Goal: Obtain resource: Obtain resource

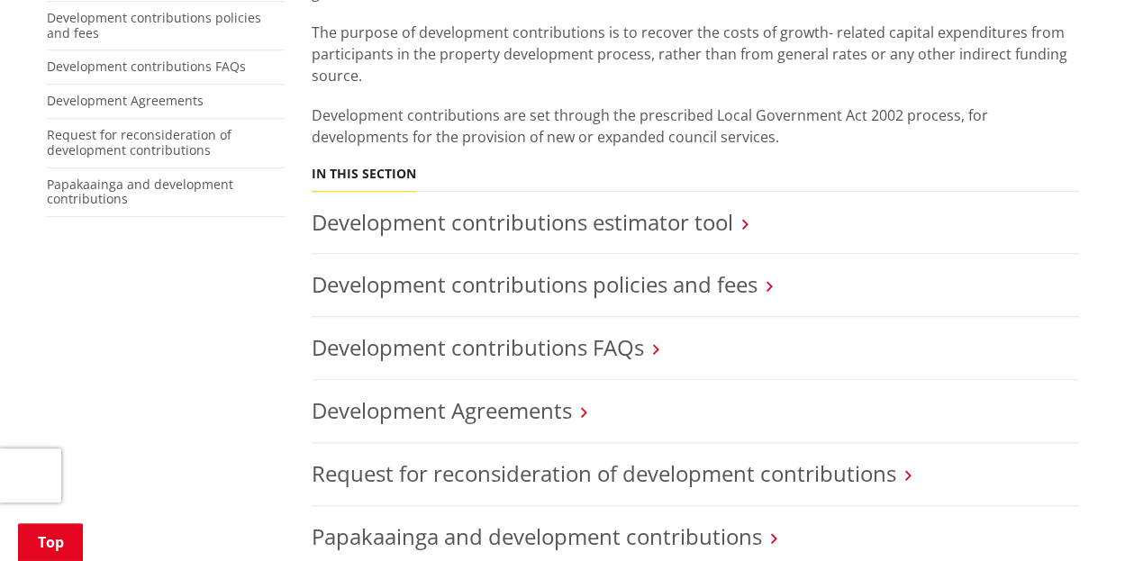
scroll to position [541, 0]
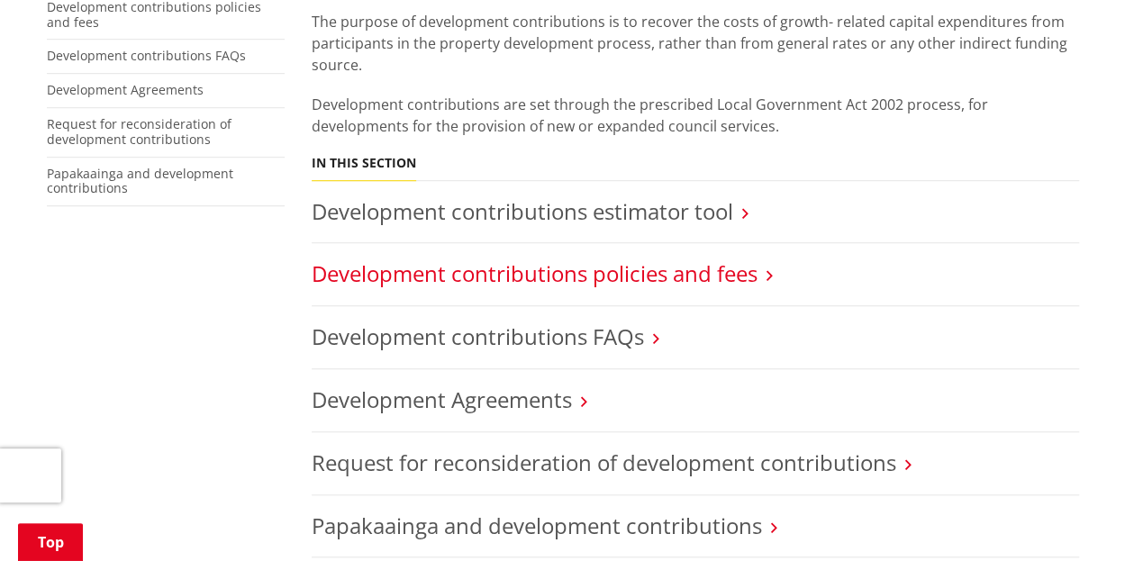
click at [638, 259] on link "Development contributions policies and fees" at bounding box center [535, 274] width 446 height 30
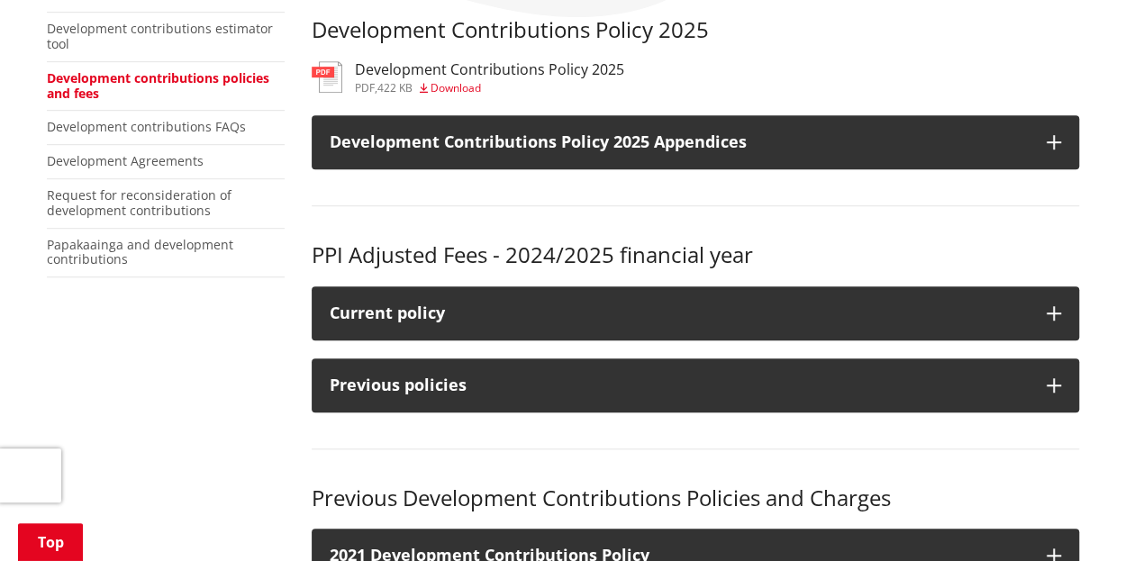
scroll to position [270, 0]
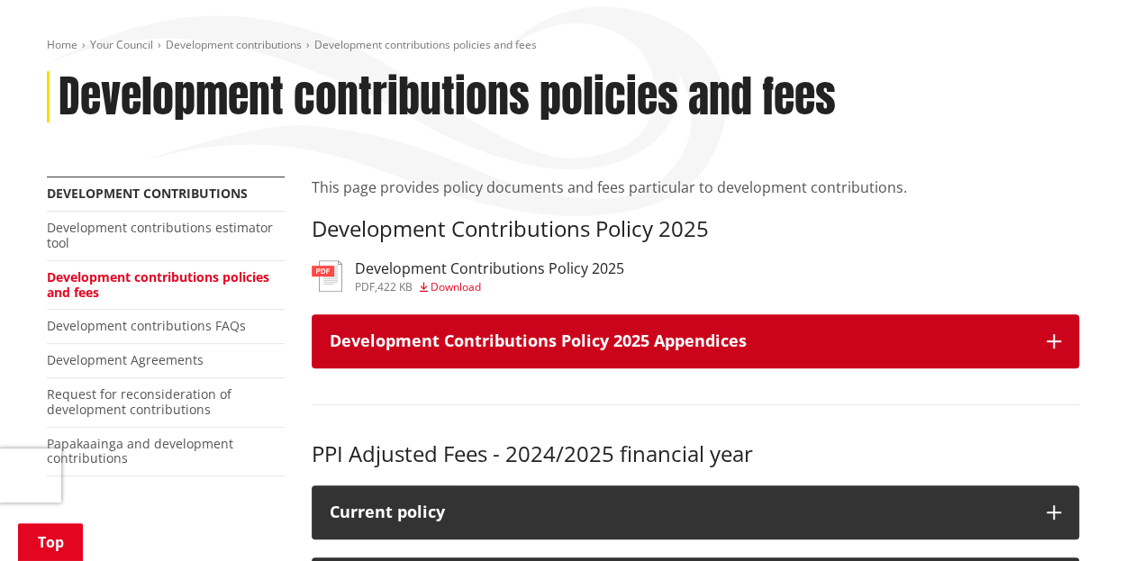
click at [496, 332] on h3 "Development Contributions Policy 2025 Appendices" at bounding box center [679, 341] width 699 height 18
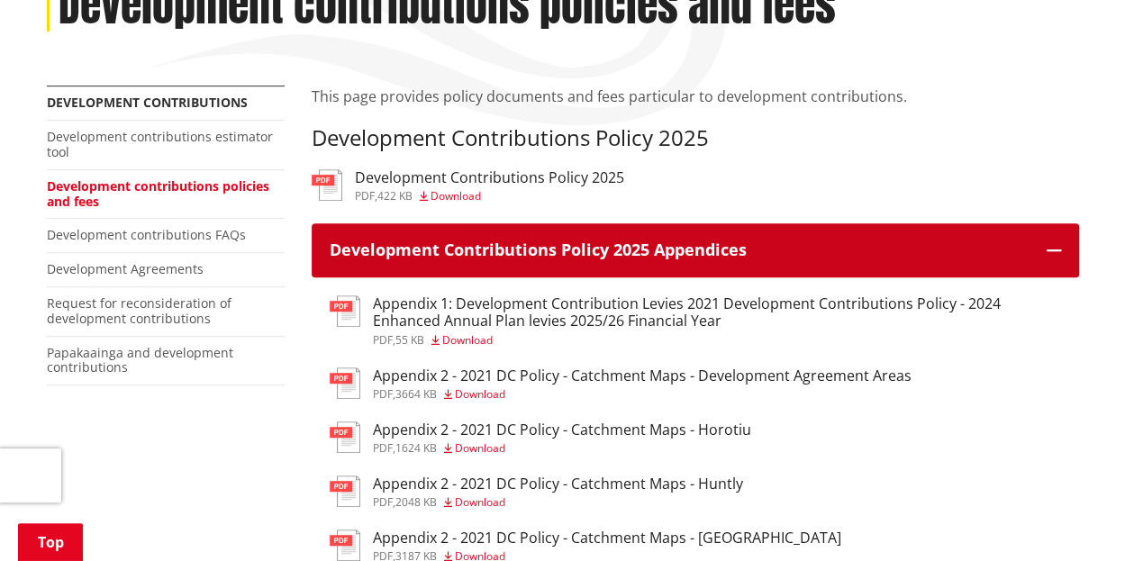
scroll to position [450, 0]
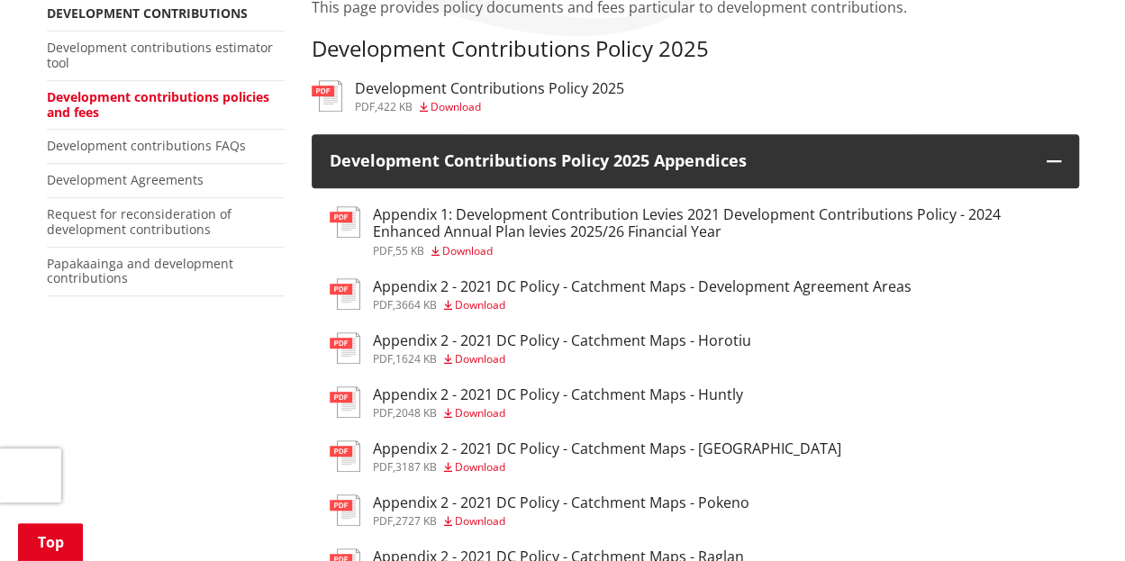
click at [524, 441] on h3 "Appendix 2 - 2021 DC Policy - Catchment Maps - Ngaruawahia" at bounding box center [607, 449] width 468 height 17
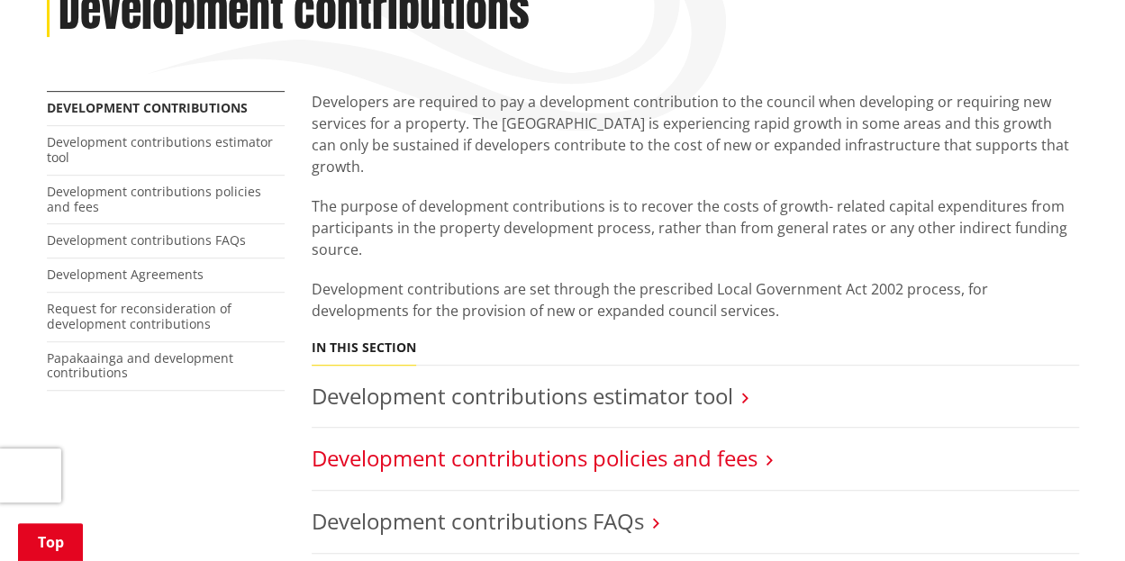
scroll to position [360, 0]
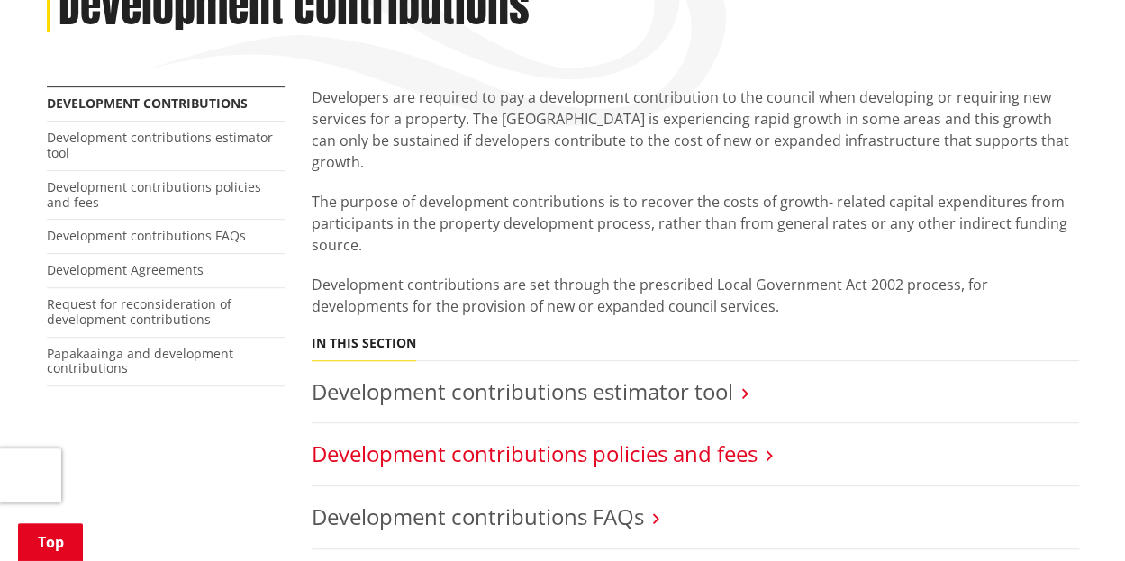
click at [506, 439] on link "Development contributions policies and fees" at bounding box center [535, 454] width 446 height 30
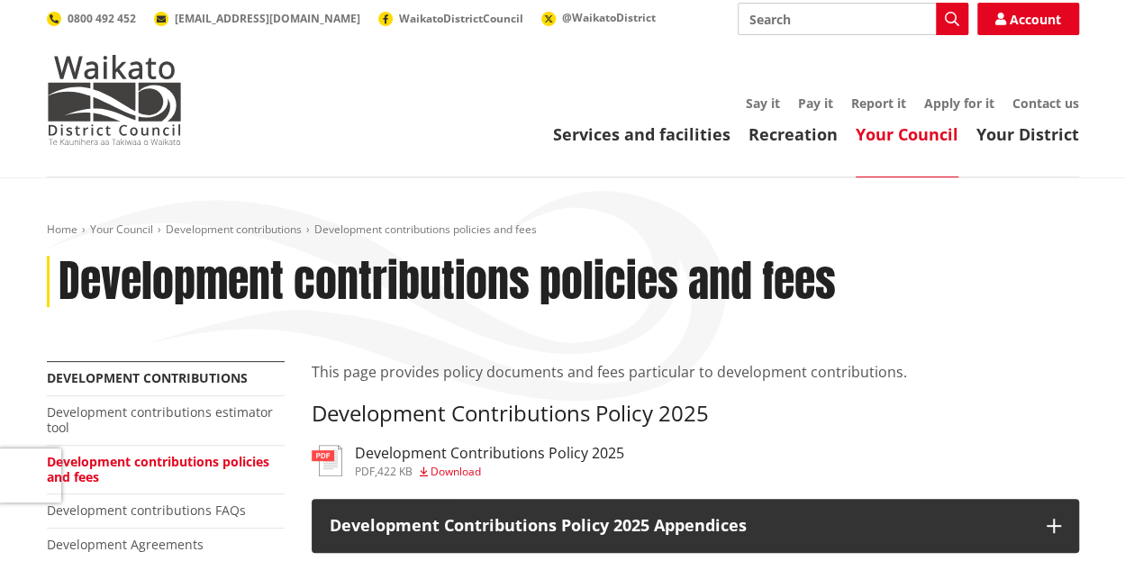
scroll to position [270, 0]
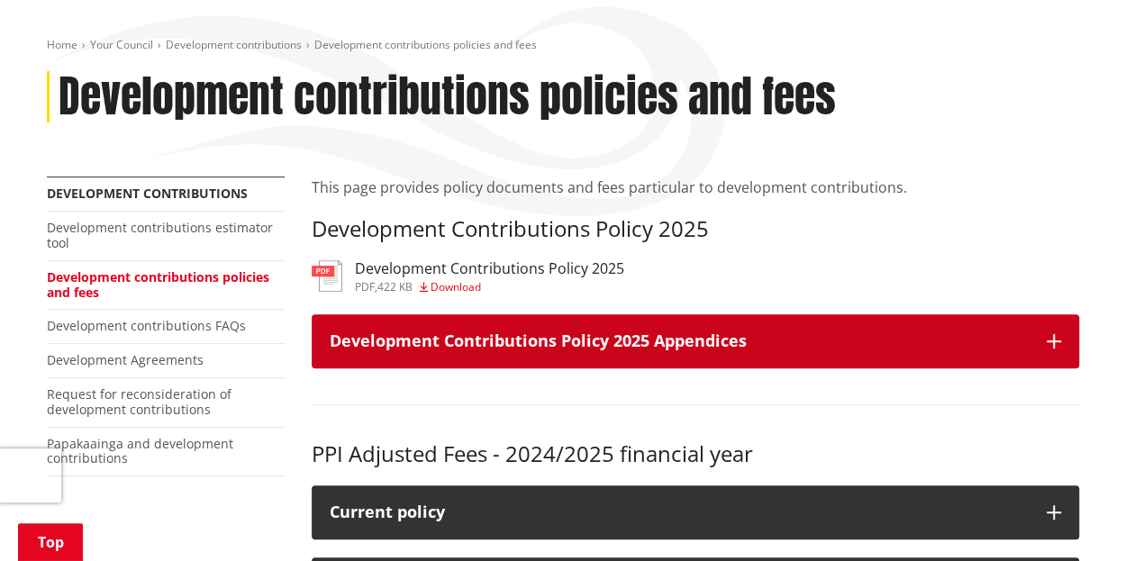
click at [1054, 334] on icon "button" at bounding box center [1054, 341] width 14 height 14
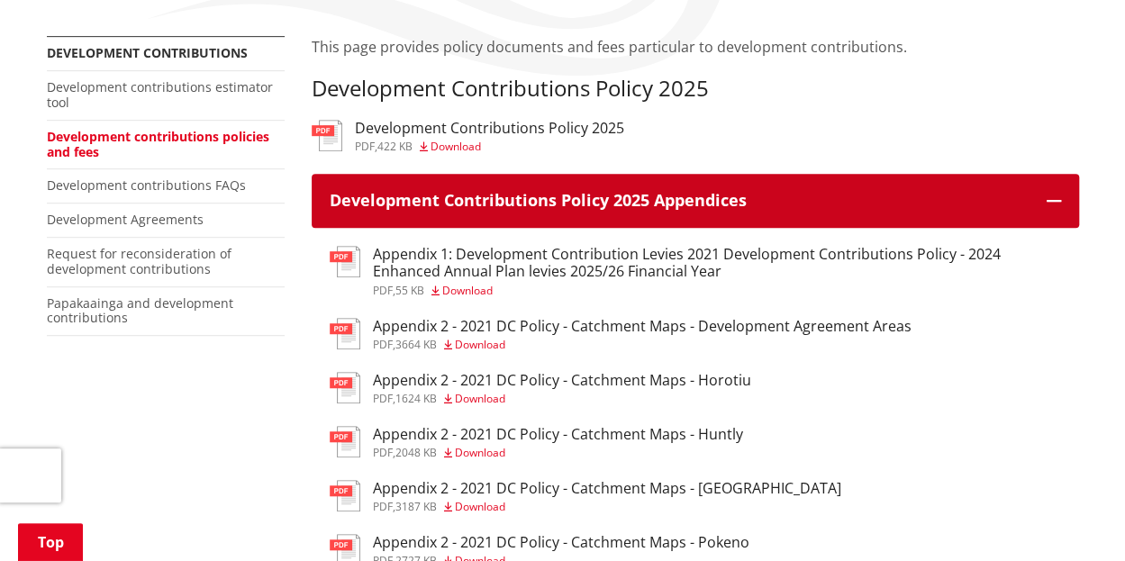
scroll to position [541, 0]
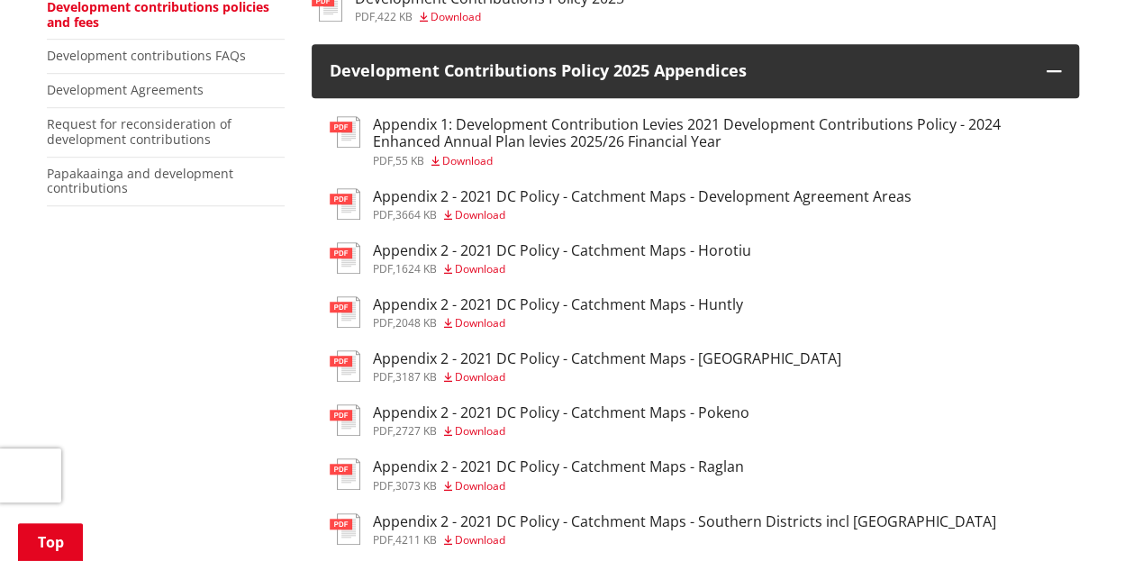
click at [485, 188] on h3 "Appendix 2 - 2021 DC Policy - Catchment Maps - Development Agreement Areas" at bounding box center [642, 196] width 539 height 17
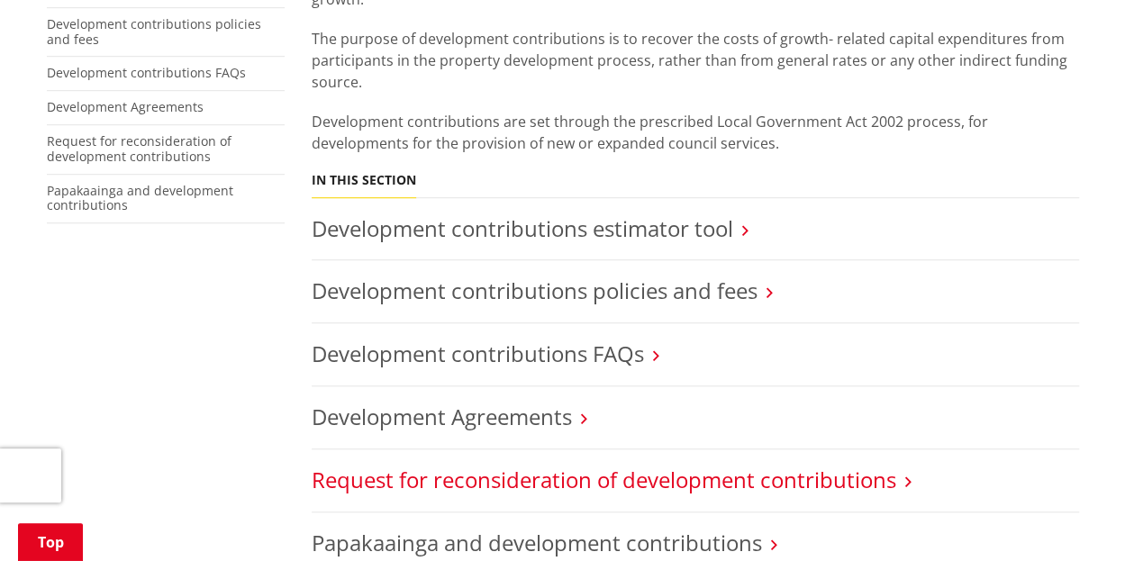
scroll to position [541, 0]
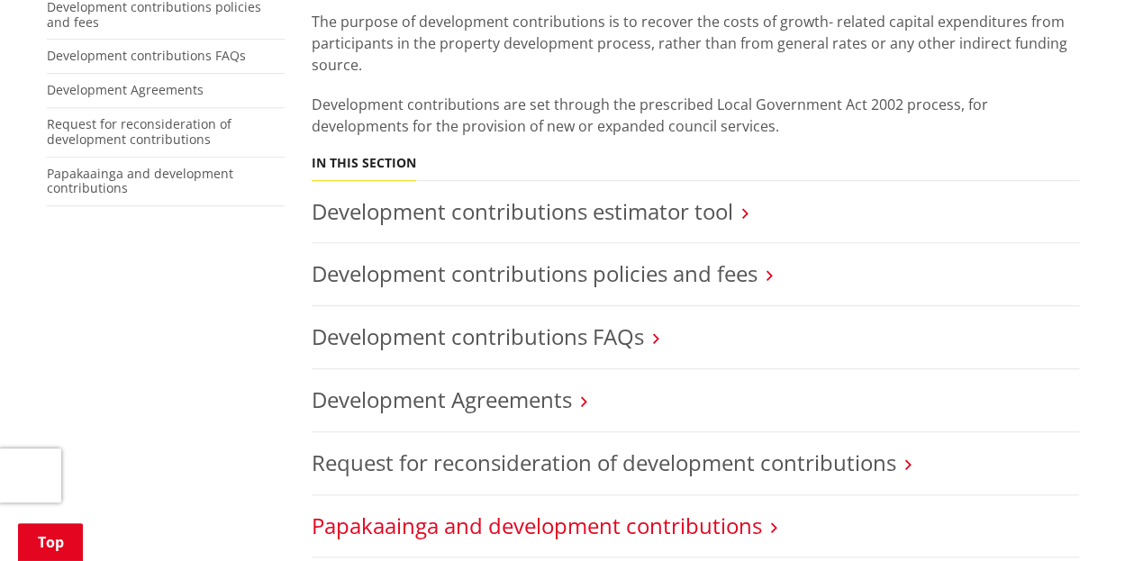
drag, startPoint x: 656, startPoint y: 470, endPoint x: 667, endPoint y: 468, distance: 11.0
click at [656, 511] on link "Papakaainga and development contributions" at bounding box center [537, 526] width 450 height 30
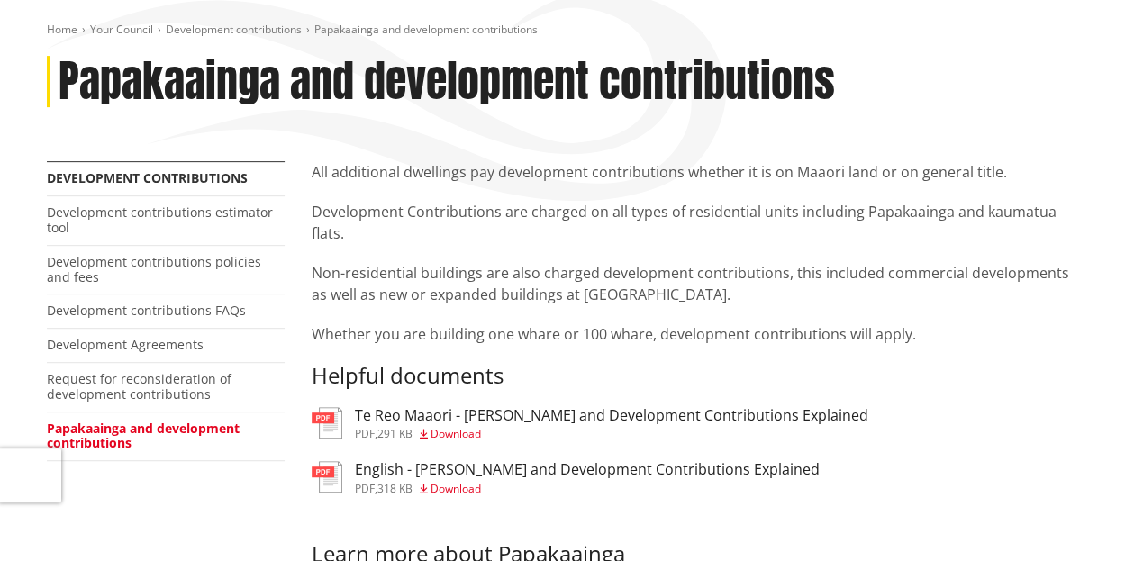
scroll to position [360, 0]
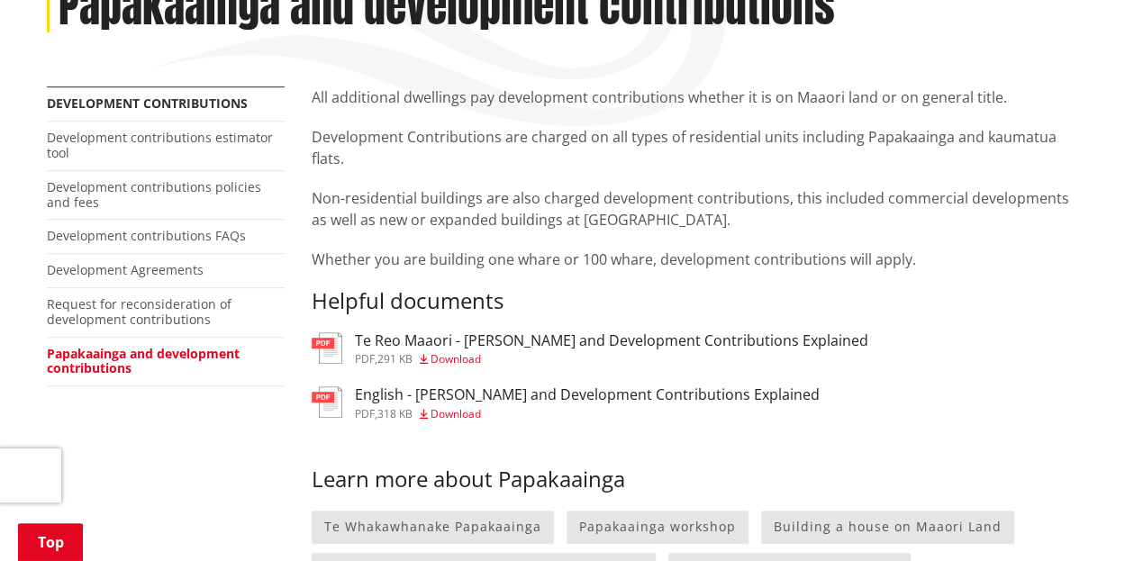
click at [543, 332] on h3 "Te Reo Maaori - Papakaainga and Development Contributions Explained" at bounding box center [612, 340] width 514 height 17
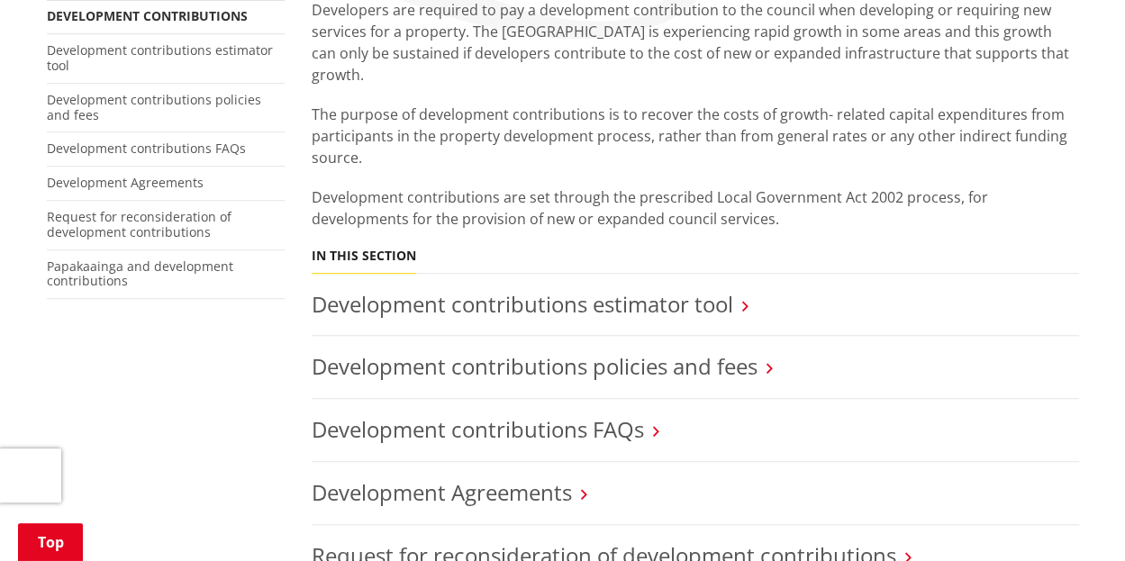
scroll to position [450, 0]
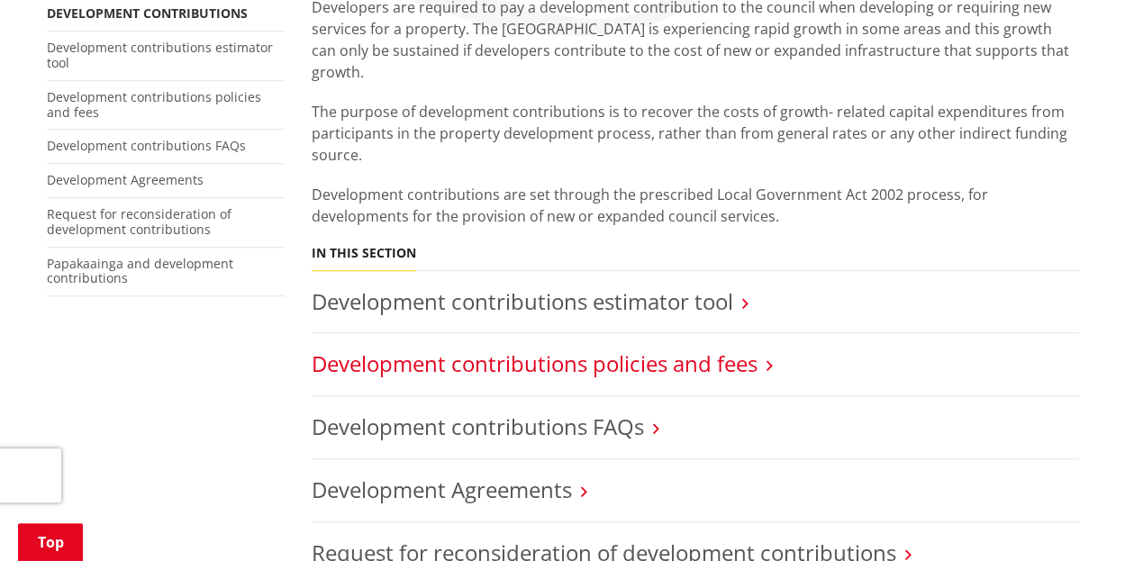
click at [483, 349] on link "Development contributions policies and fees" at bounding box center [535, 364] width 446 height 30
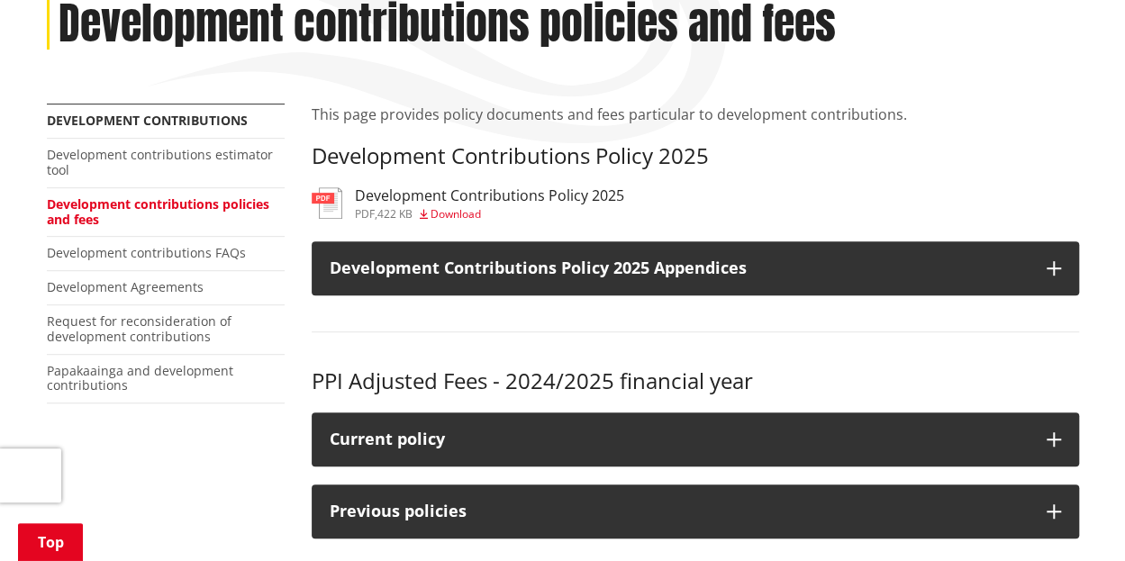
scroll to position [360, 0]
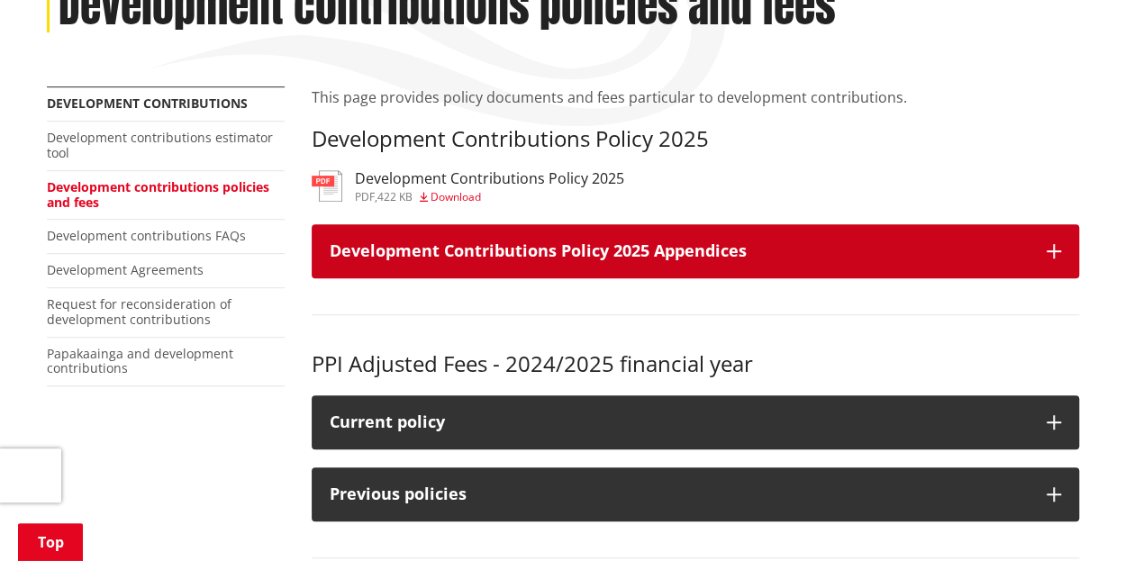
click at [1052, 244] on icon "button" at bounding box center [1054, 251] width 14 height 14
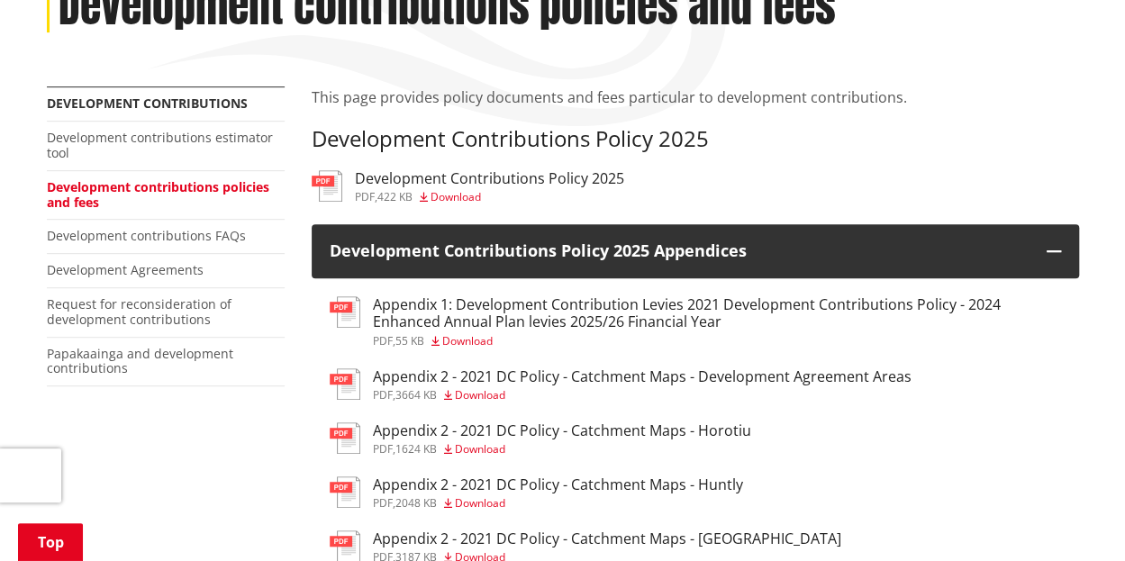
click at [605, 368] on h3 "Appendix 2 - 2021 DC Policy - Catchment Maps - Development Agreement Areas" at bounding box center [642, 376] width 539 height 17
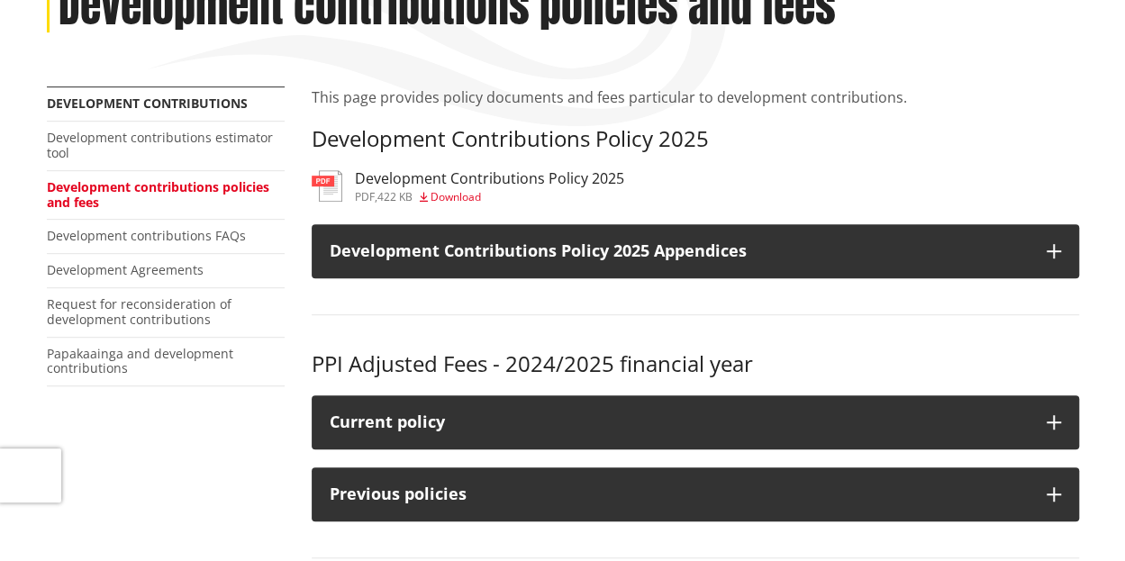
scroll to position [360, 0]
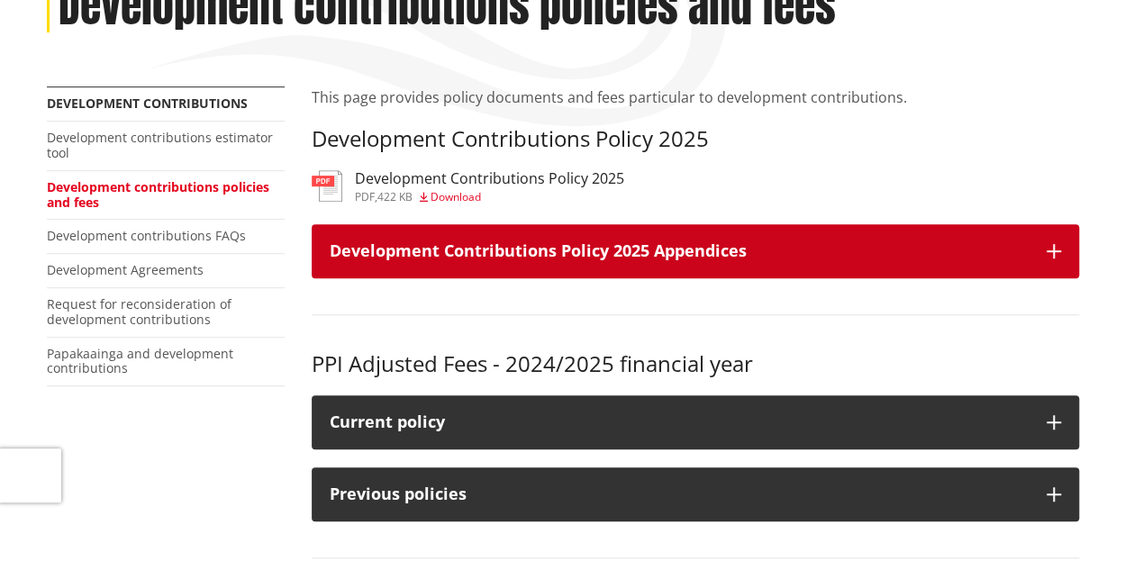
click at [1054, 244] on icon "button" at bounding box center [1054, 251] width 14 height 14
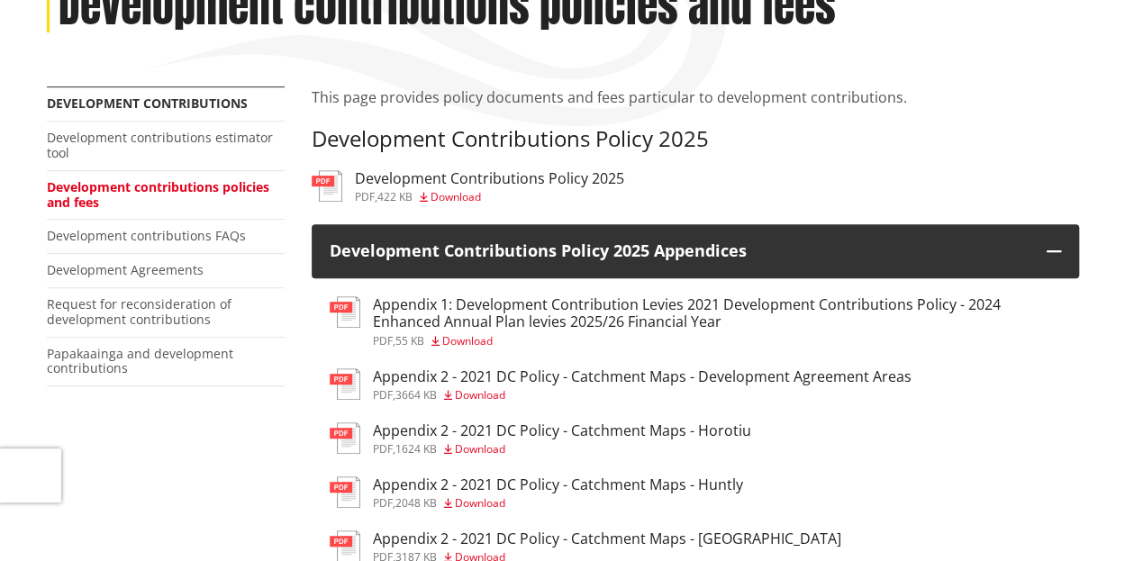
click at [654, 531] on h3 "Appendix 2 - 2021 DC Policy - Catchment Maps - [GEOGRAPHIC_DATA]" at bounding box center [607, 539] width 468 height 17
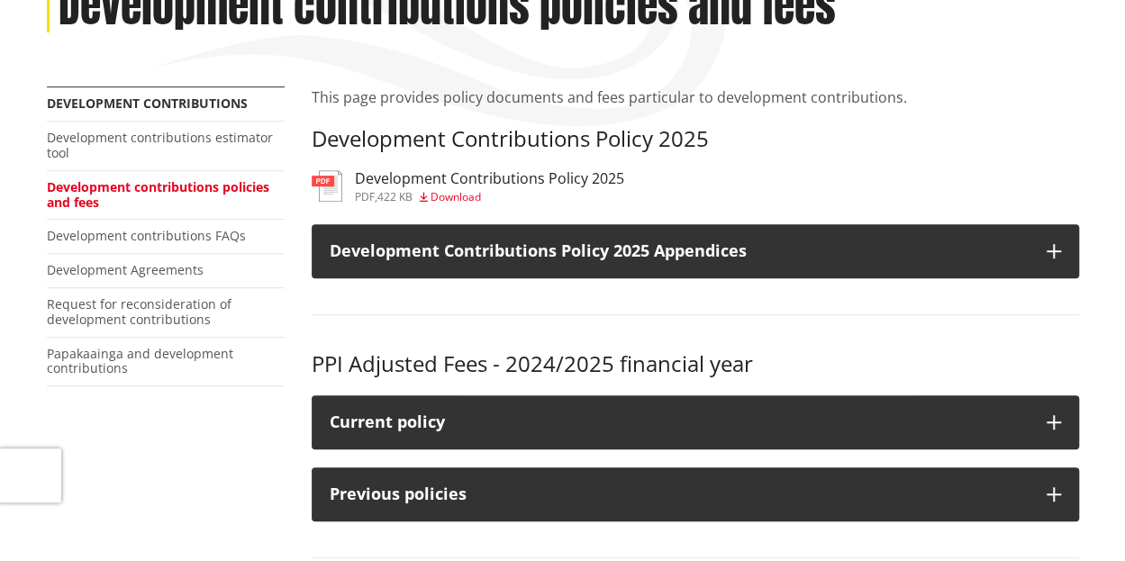
scroll to position [360, 0]
click at [479, 170] on h3 "Development Contributions Policy 2025" at bounding box center [489, 178] width 269 height 17
